Goal: Task Accomplishment & Management: Use online tool/utility

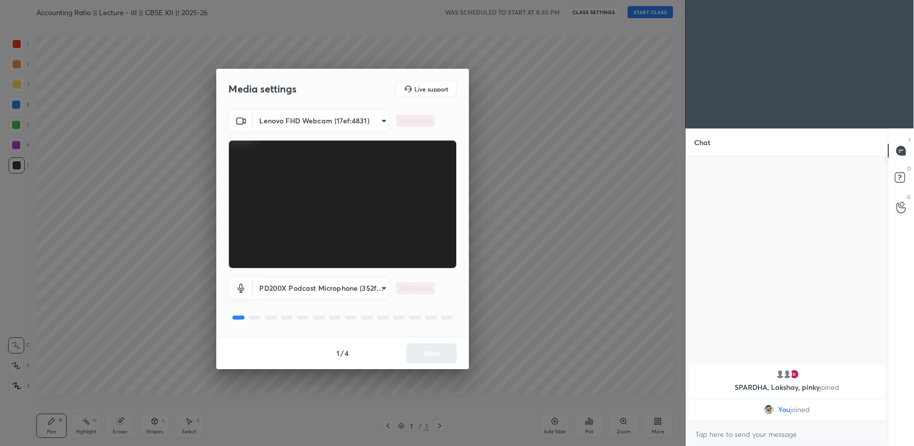
scroll to position [381, 645]
click at [431, 356] on button "Next" at bounding box center [431, 353] width 51 height 20
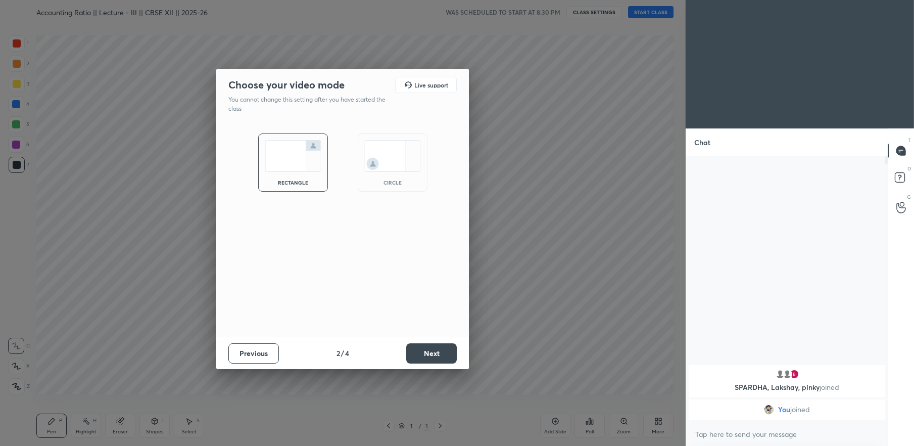
click at [431, 356] on button "Next" at bounding box center [431, 353] width 51 height 20
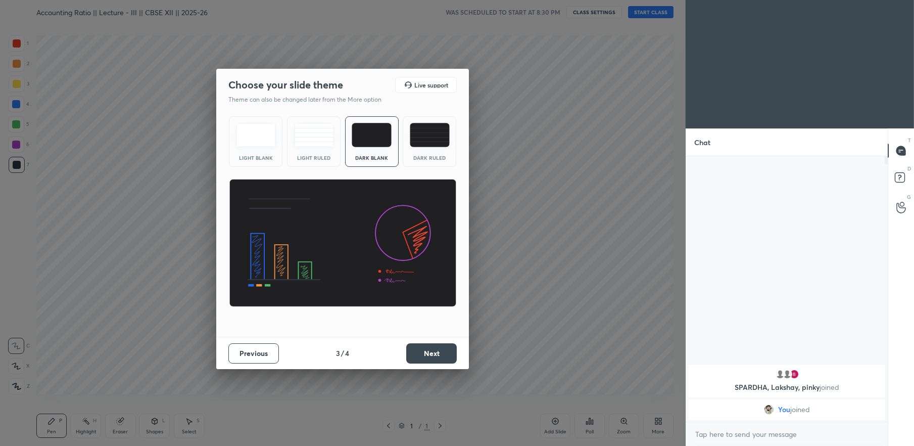
click at [430, 356] on button "Next" at bounding box center [431, 353] width 51 height 20
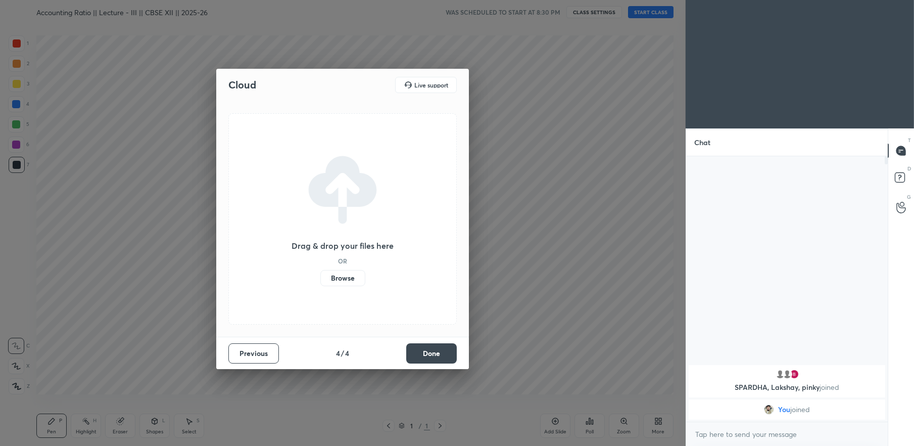
click at [430, 356] on button "Done" at bounding box center [431, 353] width 51 height 20
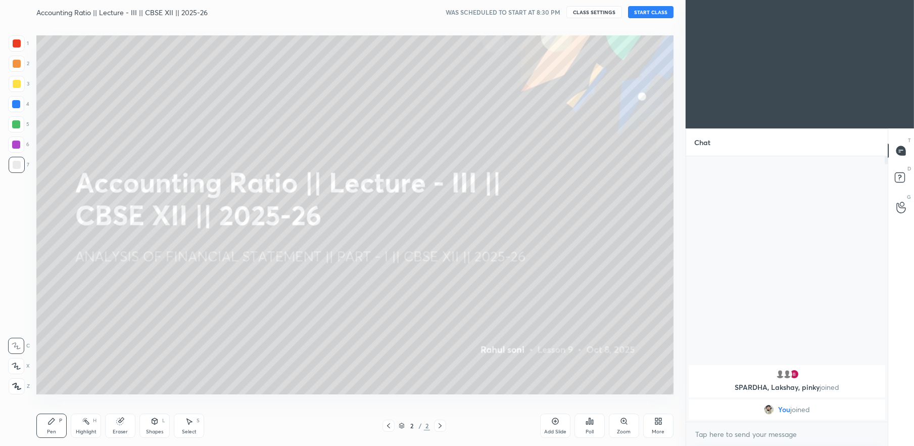
click at [638, 15] on button "START CLASS" at bounding box center [650, 12] width 45 height 12
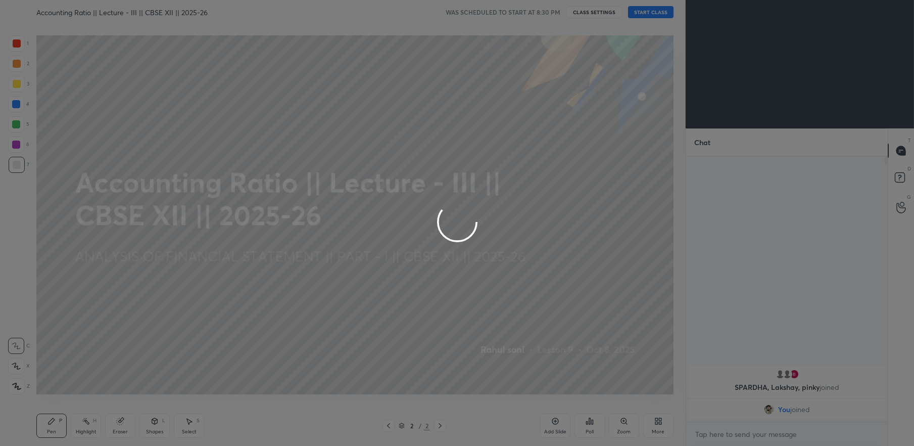
type textarea "x"
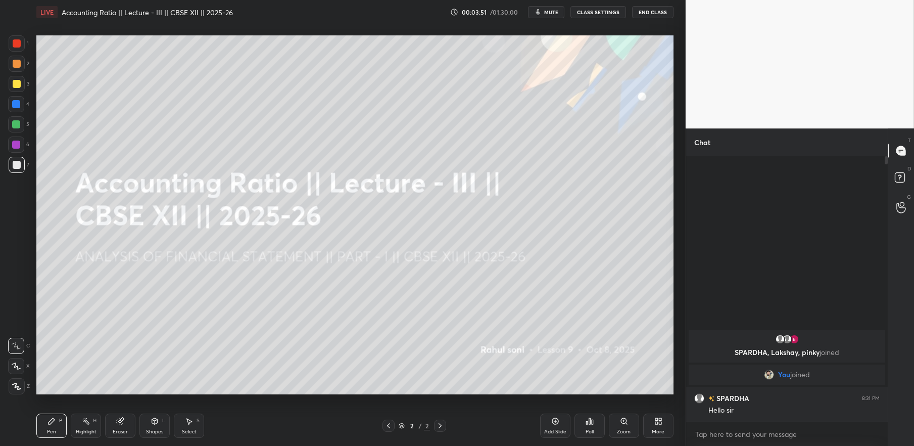
click at [659, 419] on icon at bounding box center [659, 421] width 8 height 8
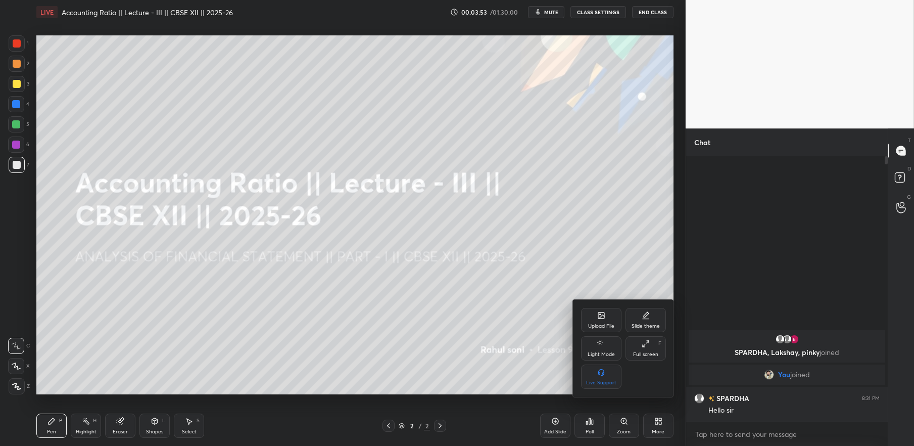
click at [596, 313] on div "Upload File" at bounding box center [601, 320] width 40 height 24
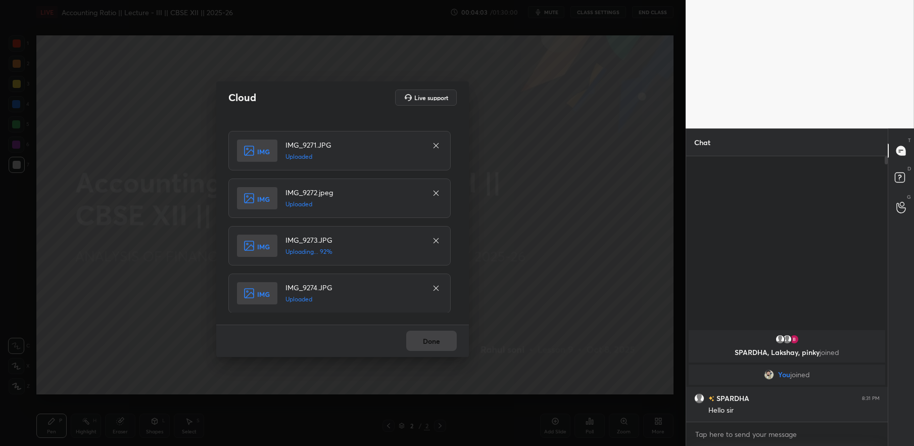
scroll to position [43, 0]
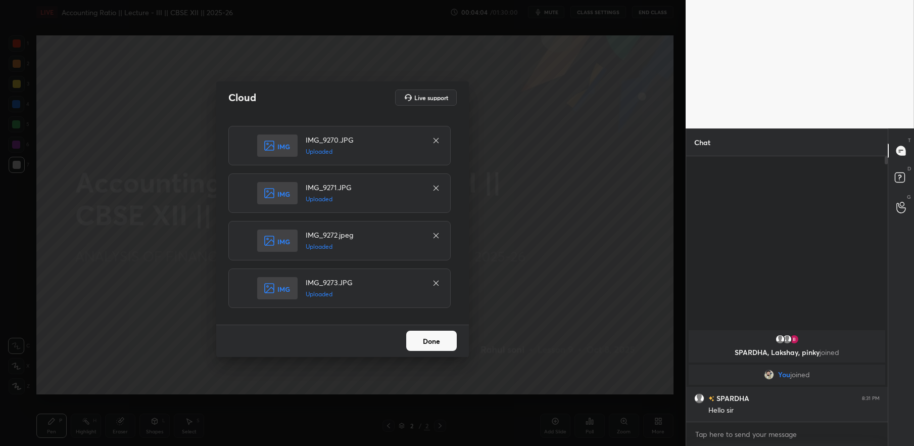
click at [430, 338] on button "Done" at bounding box center [431, 341] width 51 height 20
